Goal: Information Seeking & Learning: Find specific fact

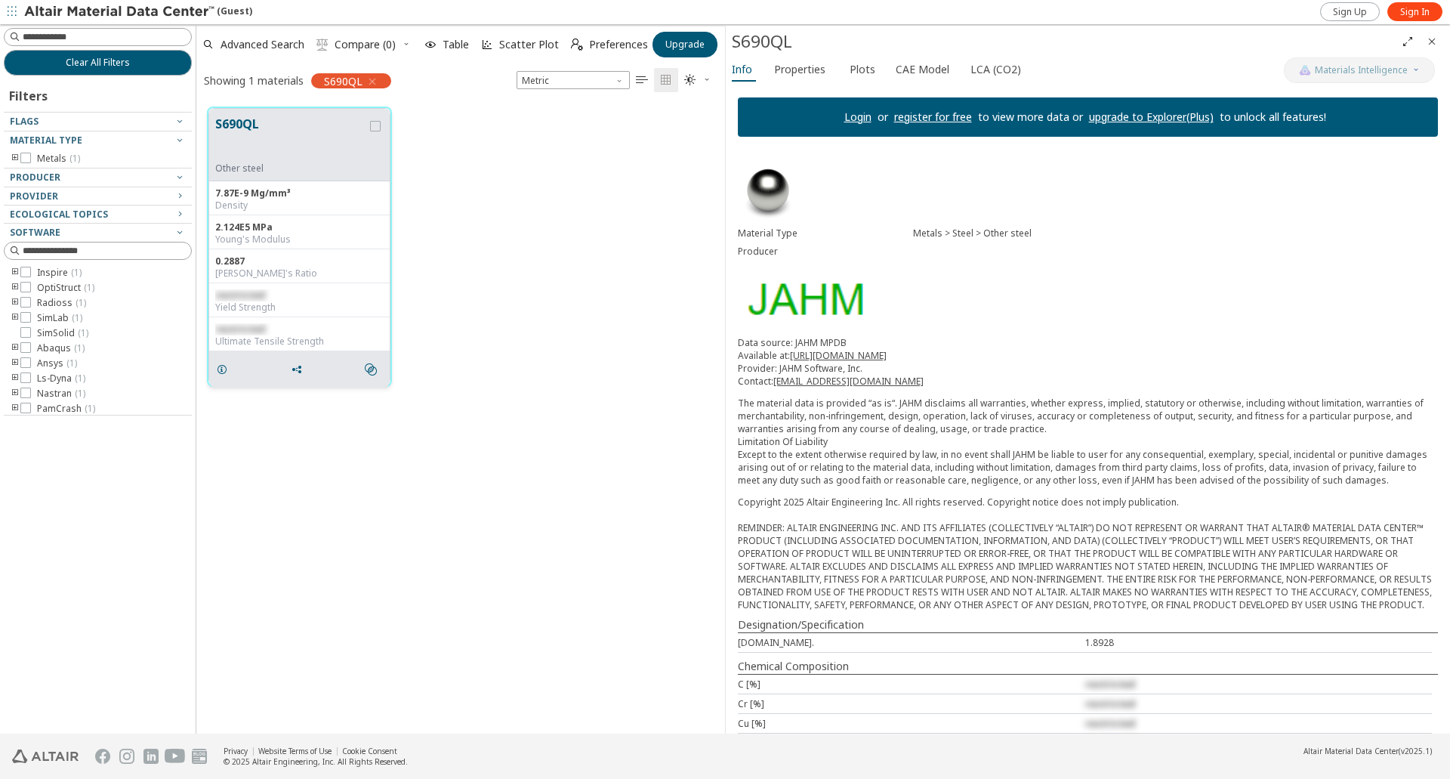
click at [284, 230] on div "2.124E5 MPa" at bounding box center [299, 227] width 168 height 12
